Goal: Obtain resource: Download file/media

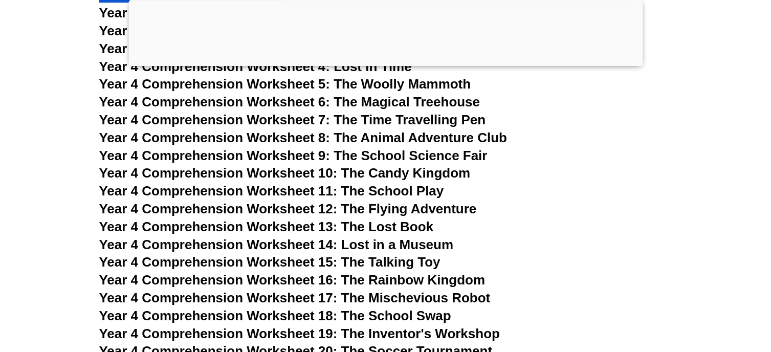
scroll to position [4169, 0]
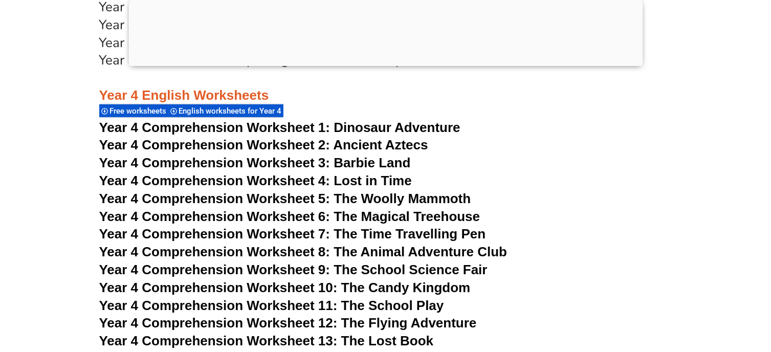
click at [354, 141] on span "Year 4 Comprehension Worksheet 2: Ancient Aztecs" at bounding box center [263, 144] width 329 height 15
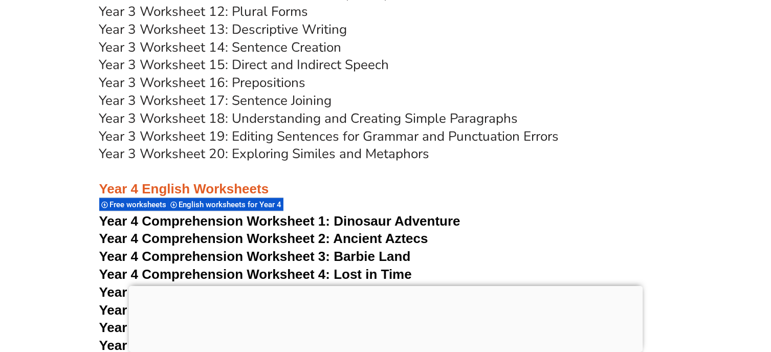
scroll to position [4295, 0]
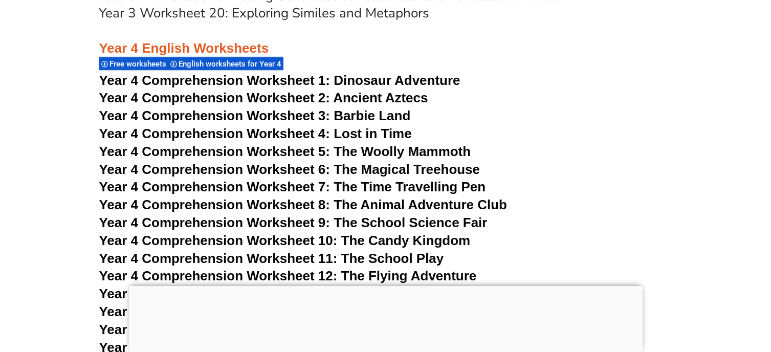
click at [389, 151] on span "Year 4 Comprehension Worksheet 5: The Woolly Mammoth" at bounding box center [285, 151] width 372 height 15
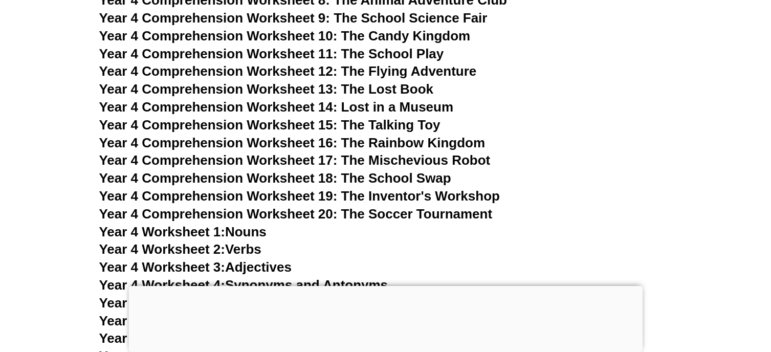
scroll to position [4526, 0]
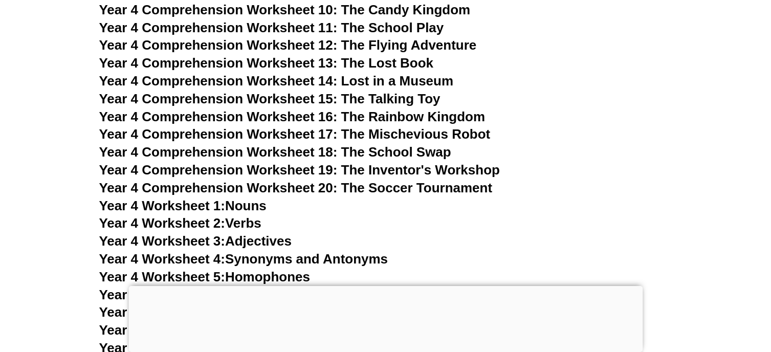
click at [380, 186] on span "Year 4 Comprehension Worksheet 20: The Soccer Tournament" at bounding box center [296, 187] width 394 height 15
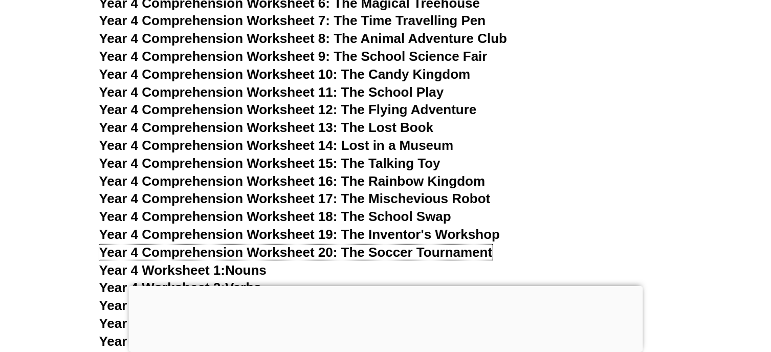
scroll to position [4436, 0]
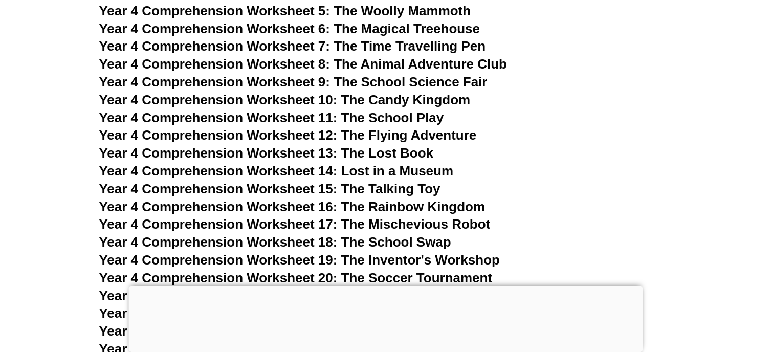
click at [379, 96] on span "Year 4 Comprehension Worksheet 10: The Candy Kingdom" at bounding box center [285, 99] width 372 height 15
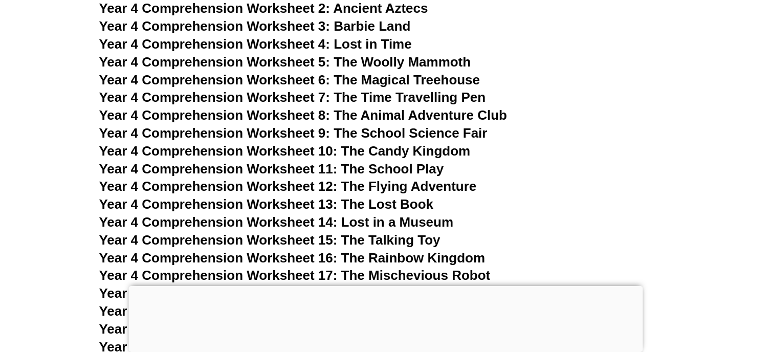
click at [386, 99] on span "Year 4 Comprehension Worksheet 7: The Time Travelling Pen" at bounding box center [292, 97] width 387 height 15
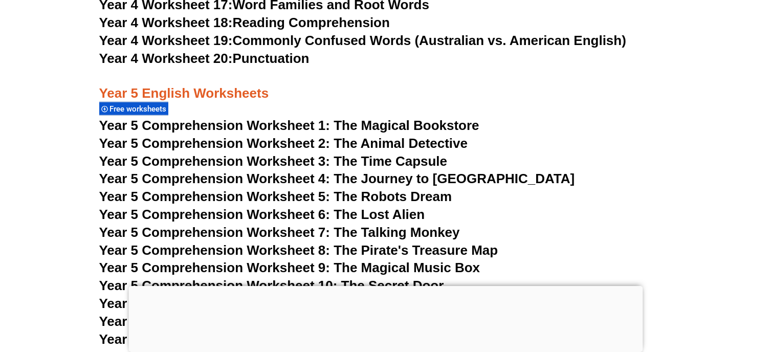
scroll to position [5063, 0]
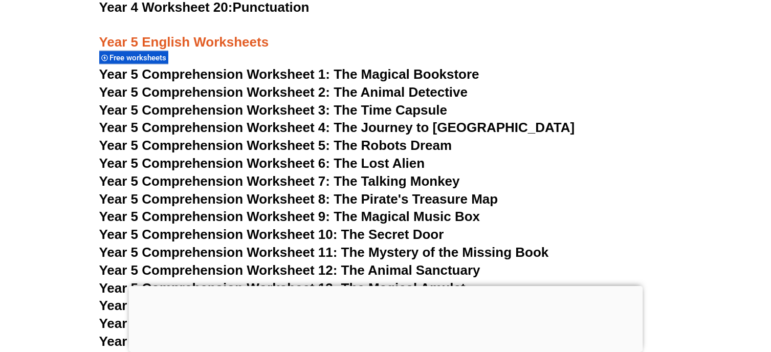
click at [382, 178] on span "Year 5 Comprehension Worksheet 7: The Talking Monkey" at bounding box center [279, 180] width 361 height 15
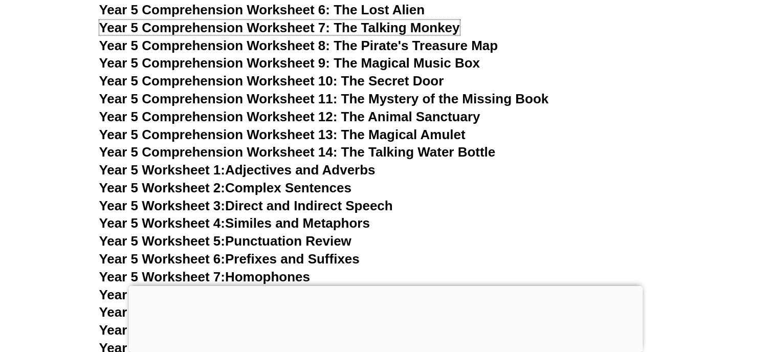
scroll to position [5204, 0]
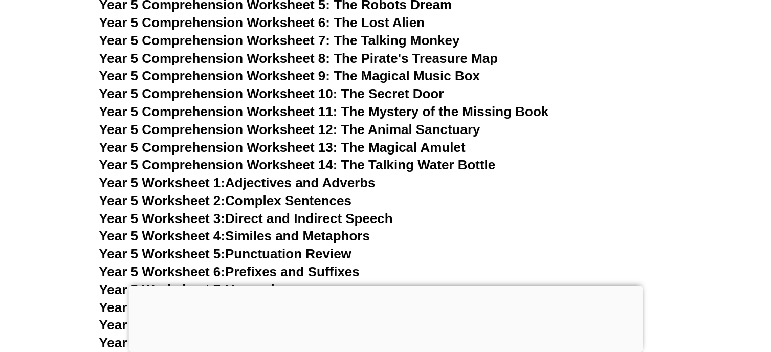
click at [376, 127] on span "Year 5 Comprehension Worksheet 12: The Animal Sanctuary" at bounding box center [289, 129] width 381 height 15
click at [387, 108] on span "Year 5 Comprehension Worksheet 11: The Mystery of the Missing Book" at bounding box center [324, 111] width 450 height 15
click at [354, 23] on span "Year 5 Comprehension Worksheet 6: The Lost Alien" at bounding box center [262, 22] width 326 height 15
click at [406, 94] on span "Year 5 Comprehension Worksheet 10: The Secret Door" at bounding box center [271, 93] width 345 height 15
click at [364, 144] on span "Year 5 Comprehension Worksheet 13: The Magical Amulet" at bounding box center [282, 147] width 366 height 15
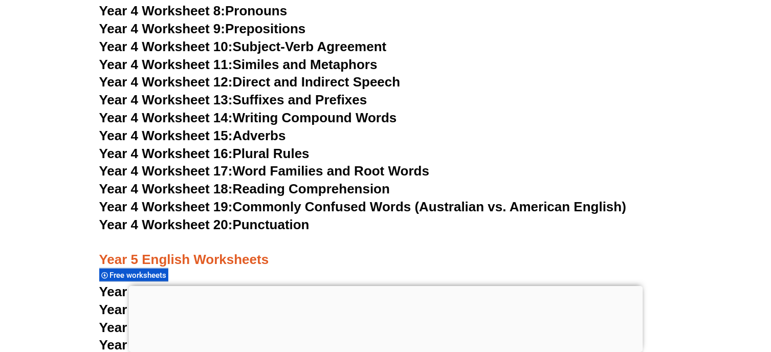
scroll to position [4897, 0]
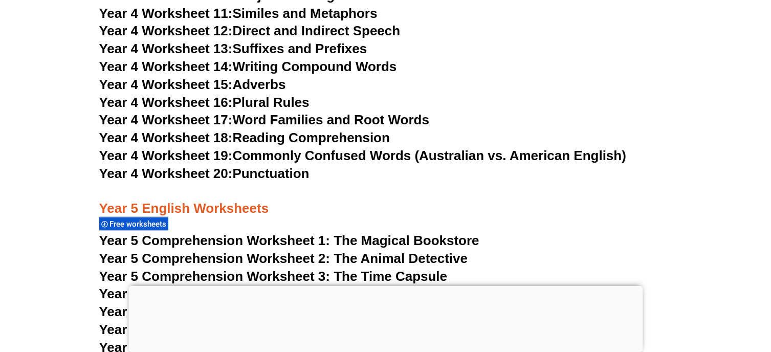
click at [374, 138] on link "Year 4 Worksheet 18: Reading Comprehension" at bounding box center [244, 137] width 291 height 15
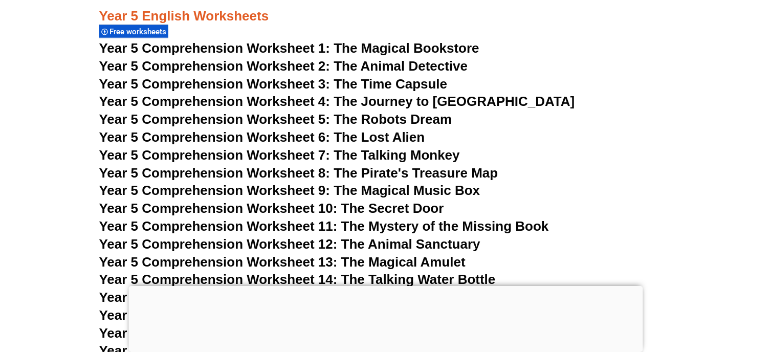
scroll to position [5114, 0]
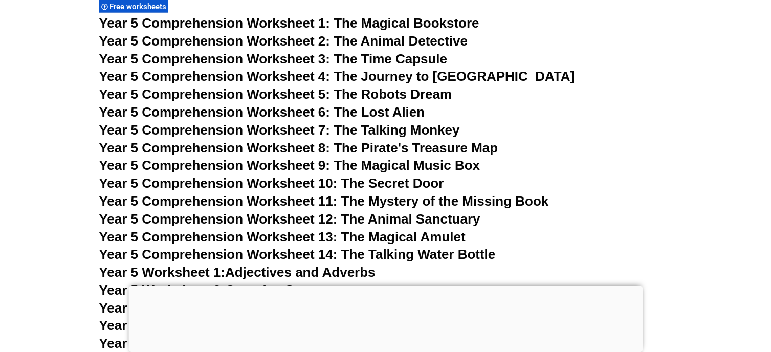
click at [409, 75] on span "Year 5 Comprehension Worksheet 4: The Journey to [GEOGRAPHIC_DATA]" at bounding box center [337, 76] width 476 height 15
